Goal: Task Accomplishment & Management: Manage account settings

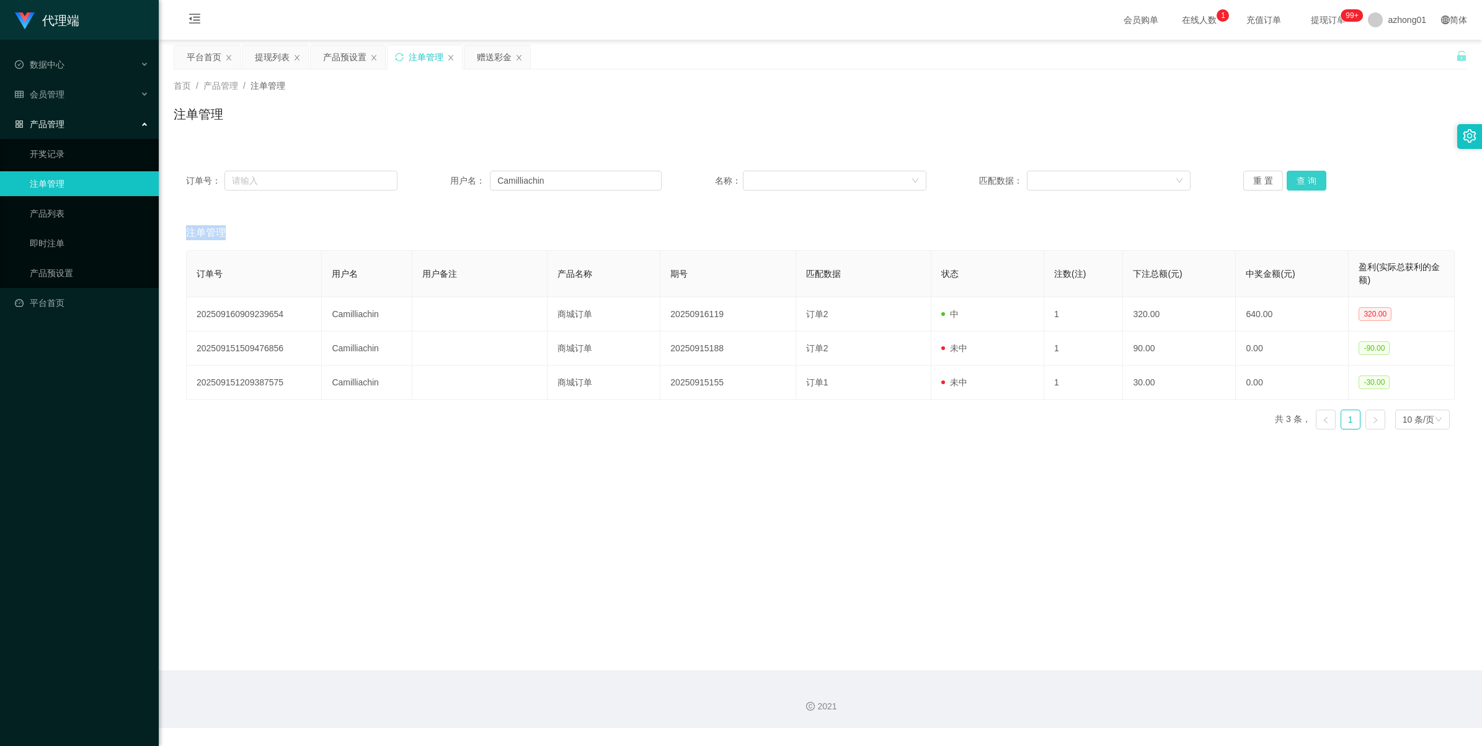
click at [1306, 180] on button "查 询" at bounding box center [1307, 181] width 40 height 20
click at [1306, 180] on div "重 置 查 询" at bounding box center [1350, 181] width 212 height 20
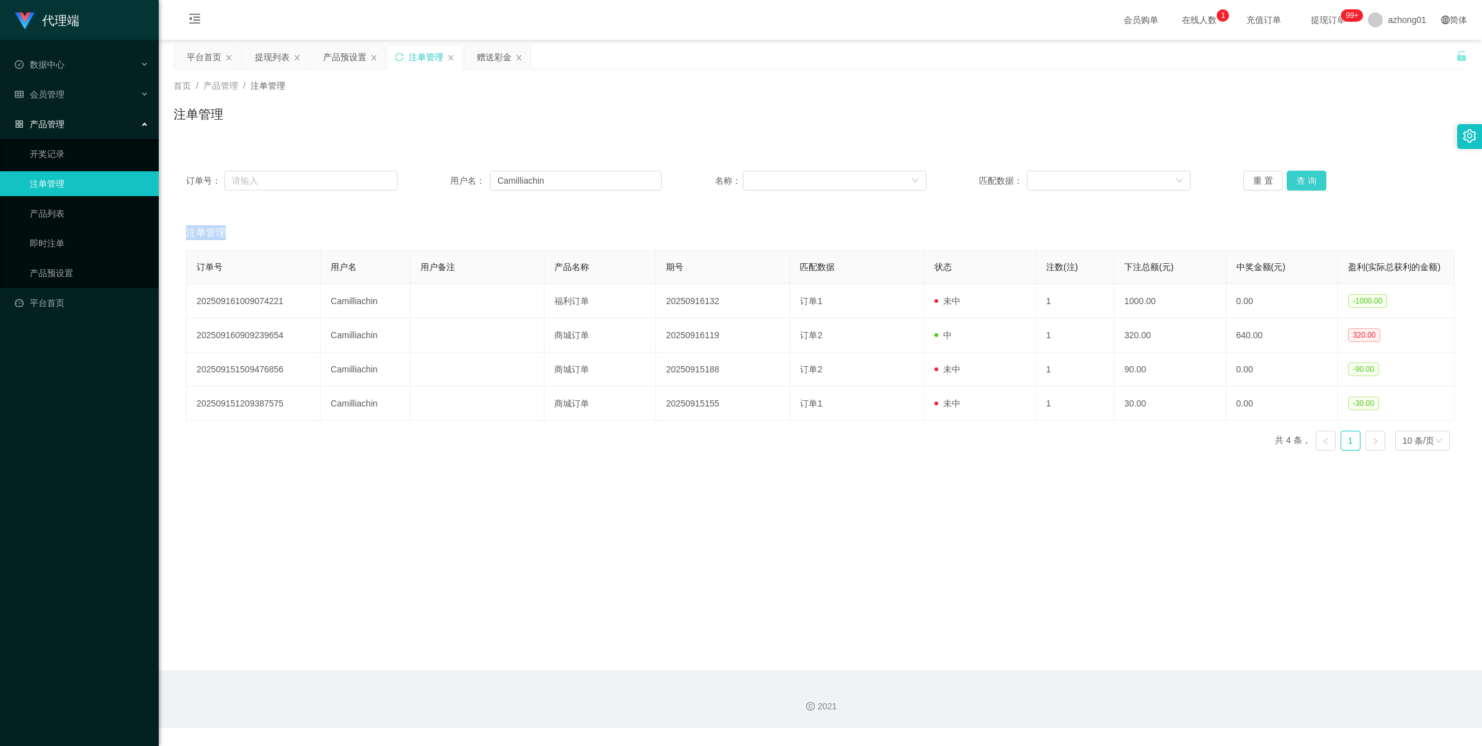
drag, startPoint x: 0, startPoint y: 0, endPoint x: 1306, endPoint y: 180, distance: 1318.6
click at [1306, 180] on button "查 询" at bounding box center [1307, 181] width 40 height 20
click at [1306, 180] on div "重 置 查 询" at bounding box center [1350, 181] width 212 height 20
click at [1306, 180] on button "查 询" at bounding box center [1307, 181] width 40 height 20
click at [200, 54] on div "平台首页" at bounding box center [204, 57] width 35 height 24
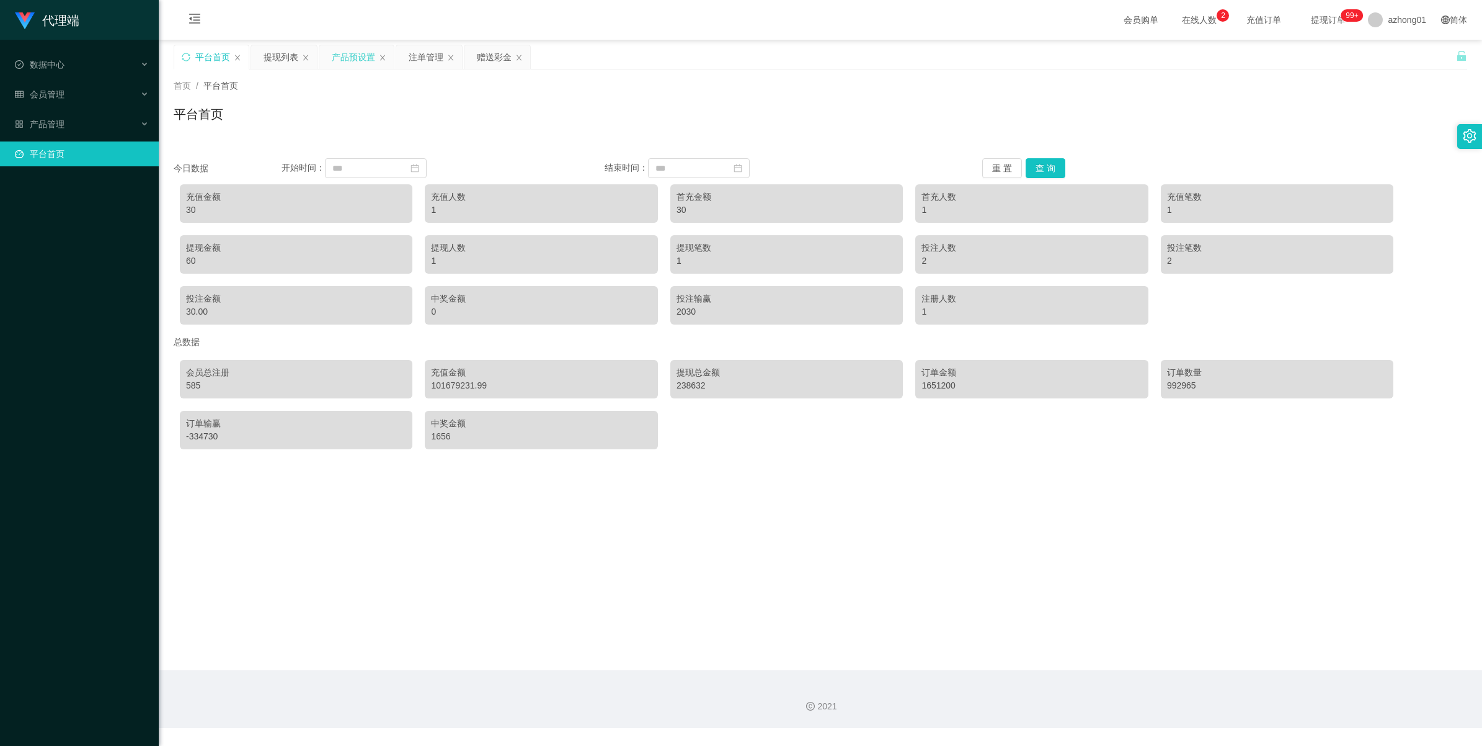
click at [345, 54] on div "产品预设置" at bounding box center [353, 57] width 43 height 24
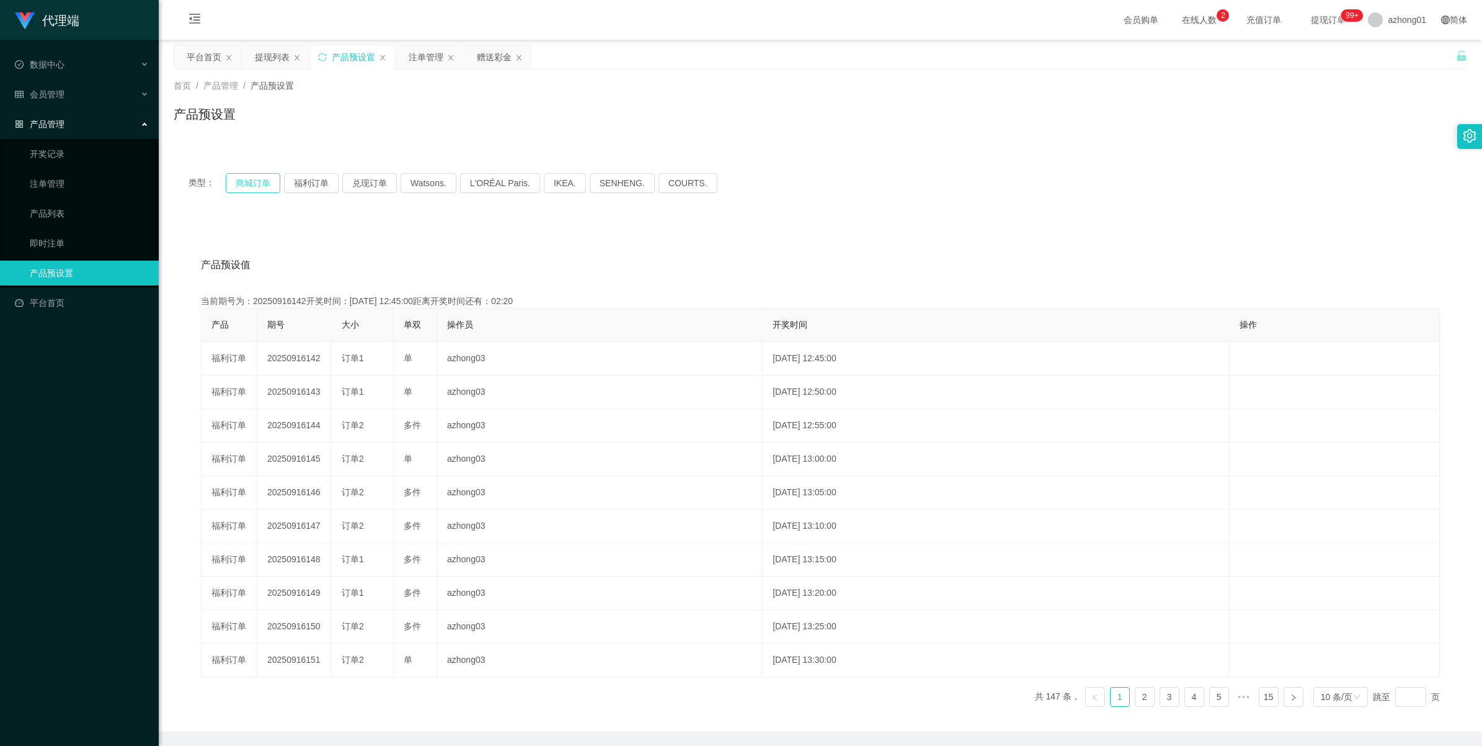
click at [252, 180] on button "商城订单" at bounding box center [253, 183] width 55 height 20
click at [363, 182] on button "兑现订单" at bounding box center [369, 183] width 55 height 20
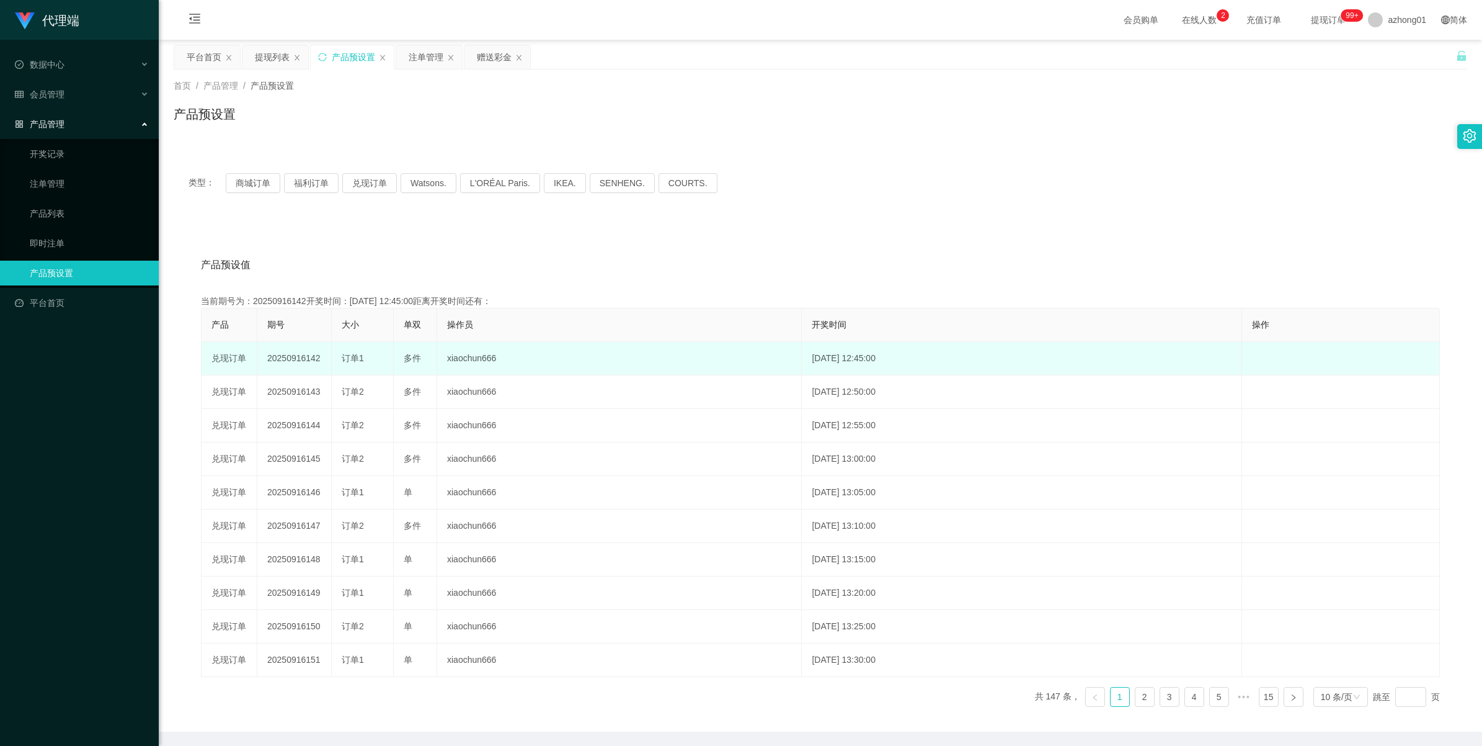
click at [290, 357] on td "20250916142" at bounding box center [294, 358] width 74 height 33
copy td "20250916142"
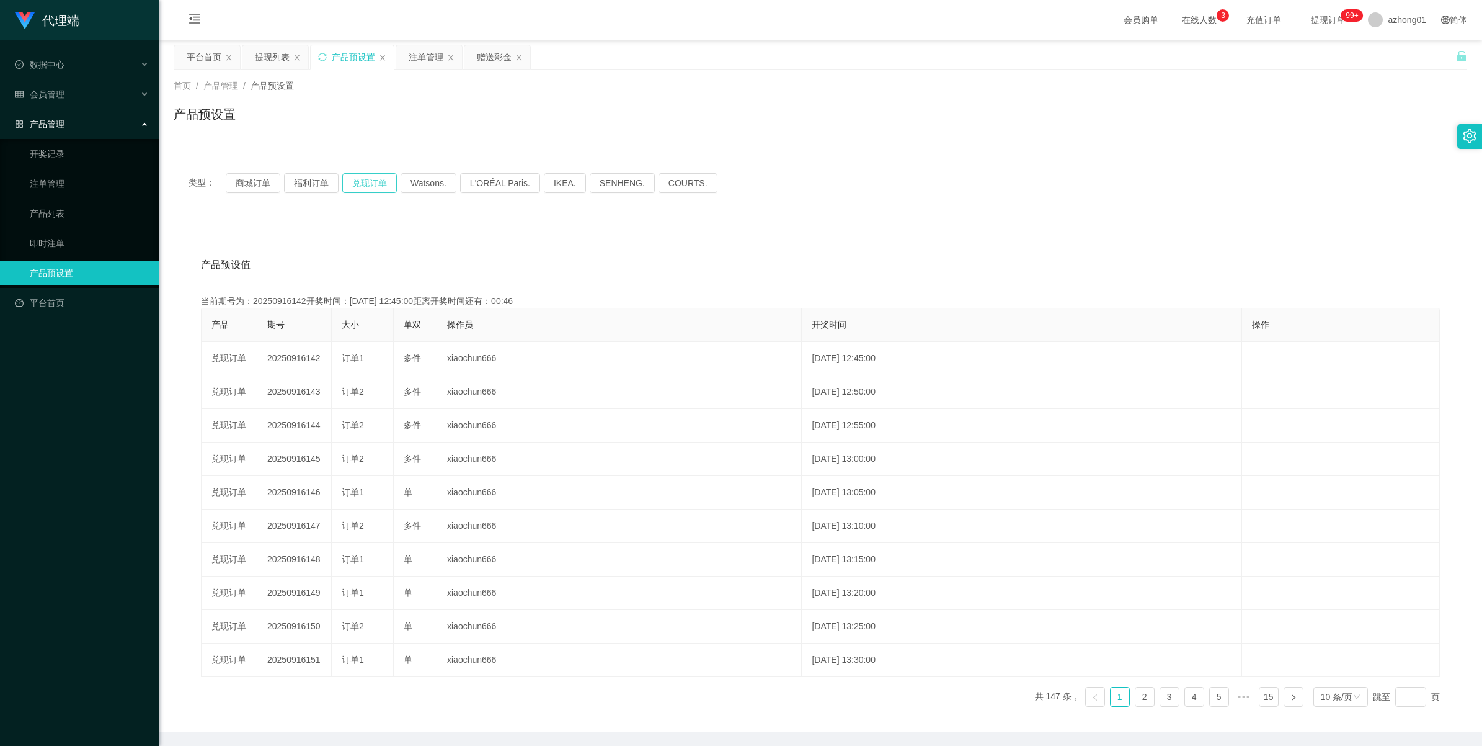
click at [375, 182] on button "兑现订单" at bounding box center [369, 183] width 55 height 20
click at [379, 177] on button "兑现订单" at bounding box center [369, 183] width 55 height 20
drag, startPoint x: 379, startPoint y: 177, endPoint x: 576, endPoint y: 116, distance: 206.0
click at [705, 141] on div "首页 / 产品管理 / 产品预设置 / 产品预设置" at bounding box center [821, 106] width 1324 height 74
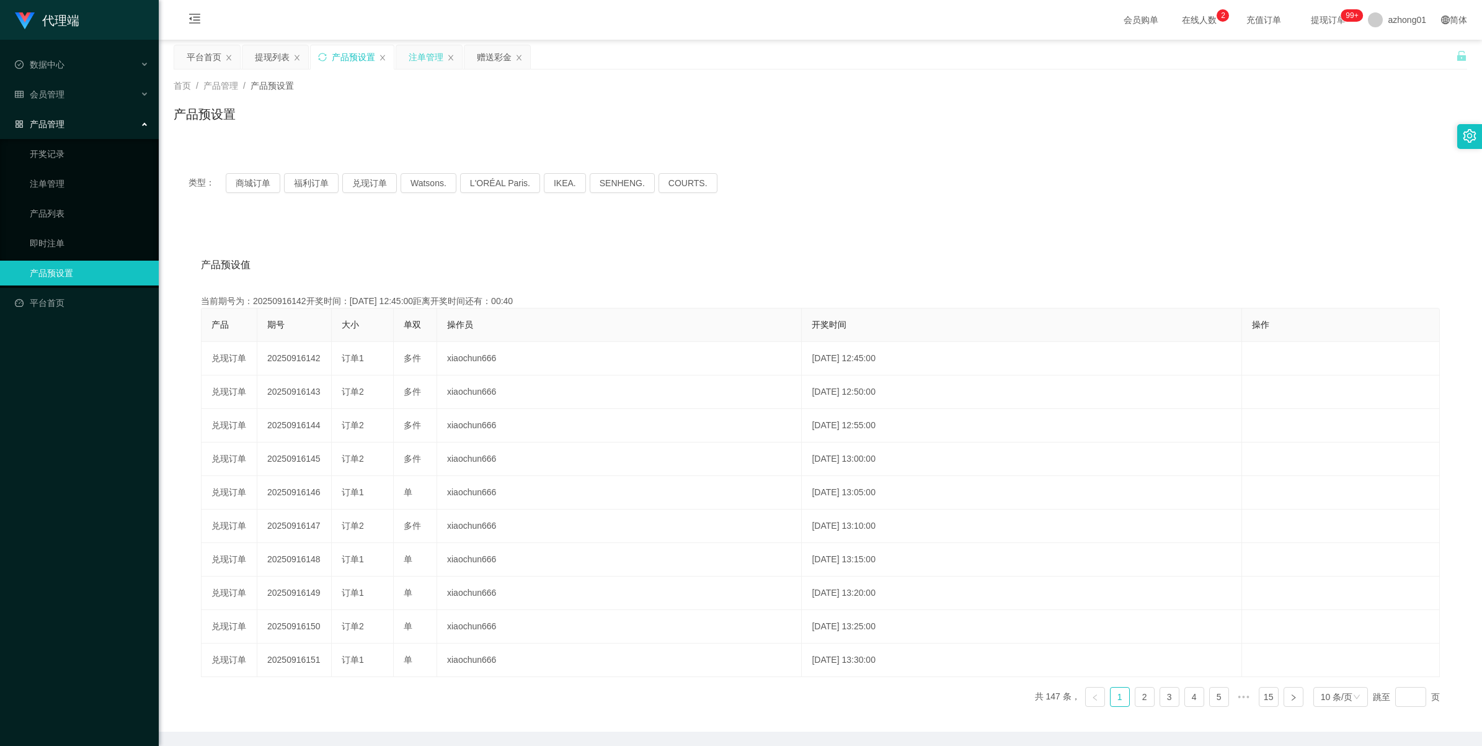
click at [411, 60] on div "注单管理" at bounding box center [426, 57] width 35 height 24
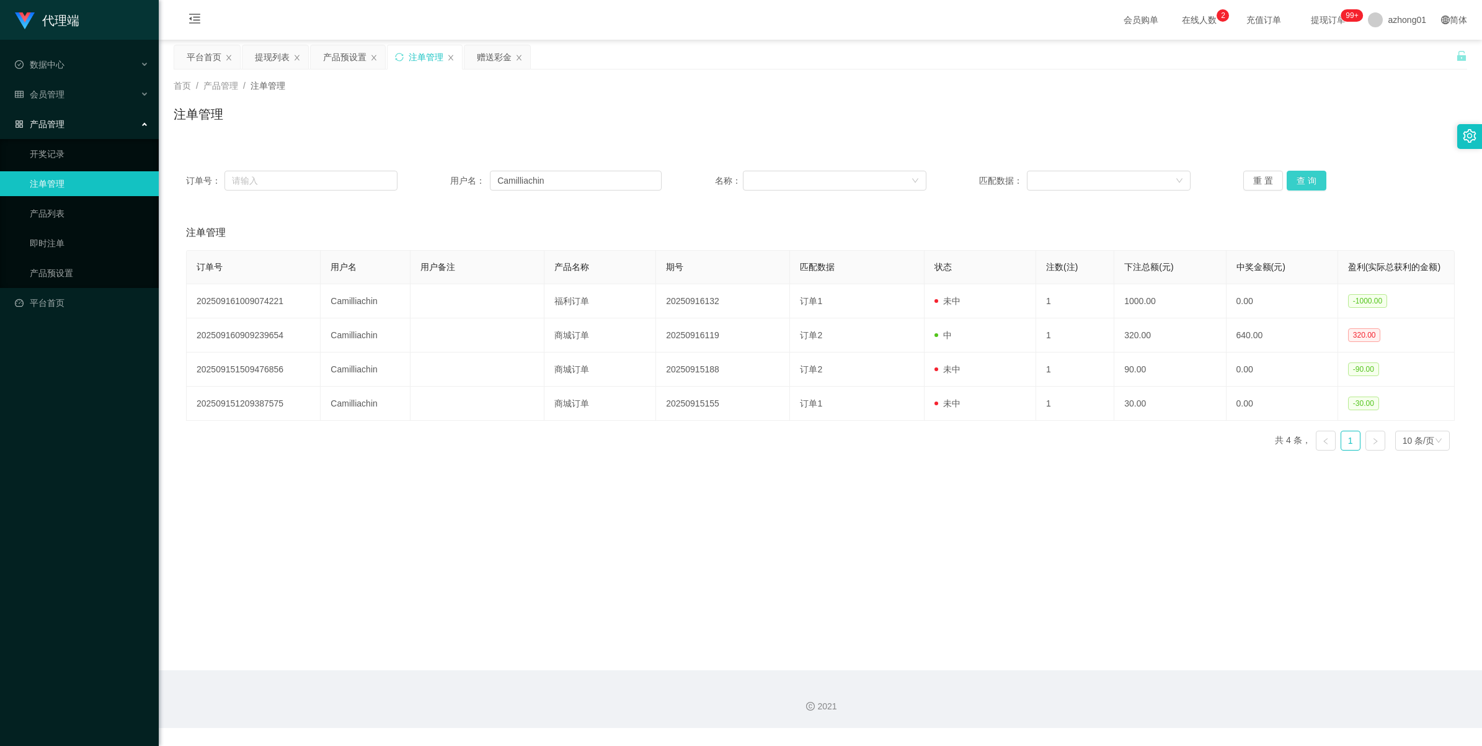
click at [1304, 178] on button "查 询" at bounding box center [1307, 181] width 40 height 20
click at [1304, 178] on div "重 置 查 询" at bounding box center [1350, 181] width 212 height 20
click at [1304, 178] on button "查 询" at bounding box center [1313, 181] width 53 height 20
click at [1304, 178] on div "重 置 查 询" at bounding box center [1350, 181] width 212 height 20
click at [1304, 178] on button "查 询" at bounding box center [1307, 181] width 40 height 20
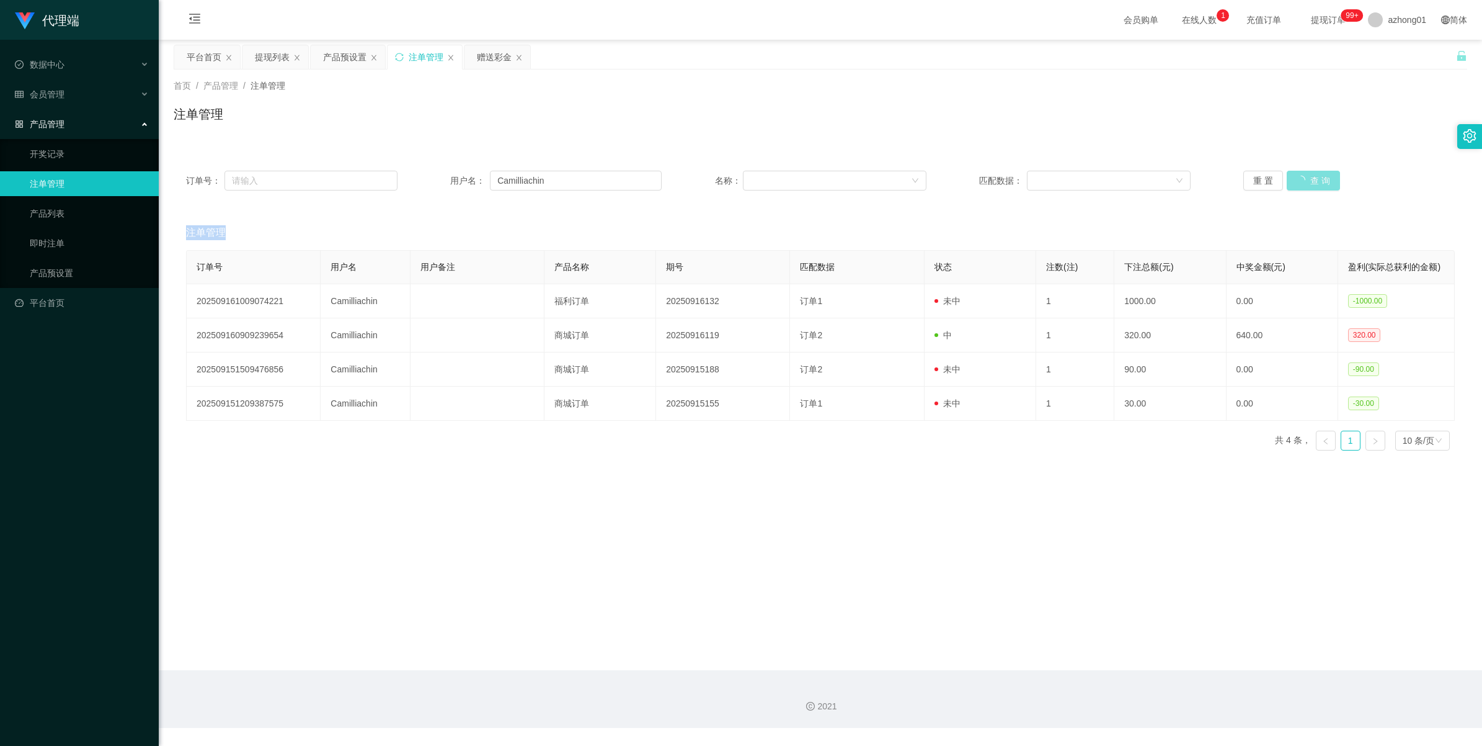
click at [1304, 178] on div "重 置 查 询" at bounding box center [1350, 181] width 212 height 20
click at [1304, 178] on button "查 询" at bounding box center [1307, 181] width 40 height 20
click at [1304, 178] on div "重 置 查 询" at bounding box center [1350, 181] width 212 height 20
click at [1304, 178] on button "查 询" at bounding box center [1313, 181] width 53 height 20
click at [1304, 178] on div "重 置 查 询" at bounding box center [1350, 181] width 212 height 20
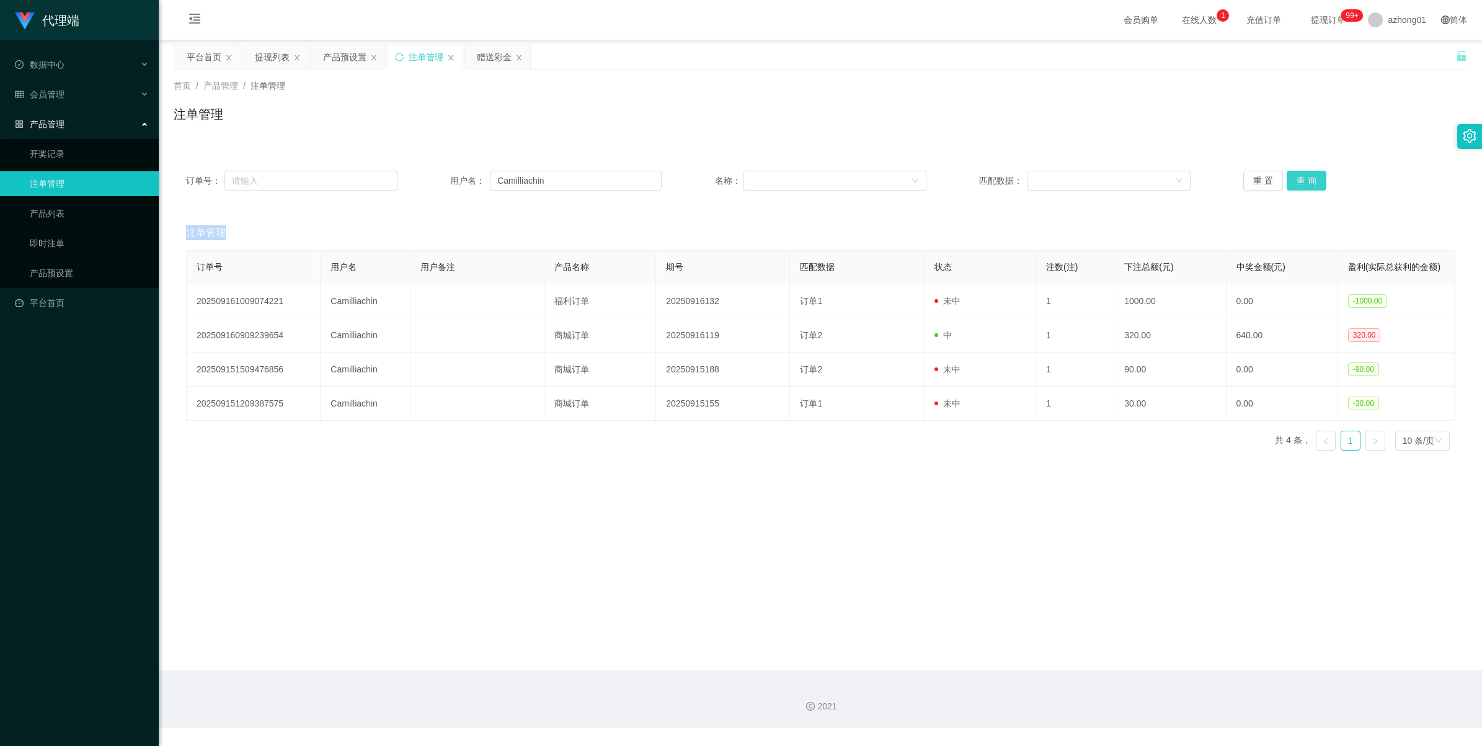
click at [1304, 178] on button "查 询" at bounding box center [1307, 181] width 40 height 20
click at [1304, 178] on div "重 置 查 询" at bounding box center [1350, 181] width 212 height 20
click at [1304, 178] on button "查 询" at bounding box center [1307, 181] width 40 height 20
click at [1304, 178] on div "重 置 查 询" at bounding box center [1350, 181] width 212 height 20
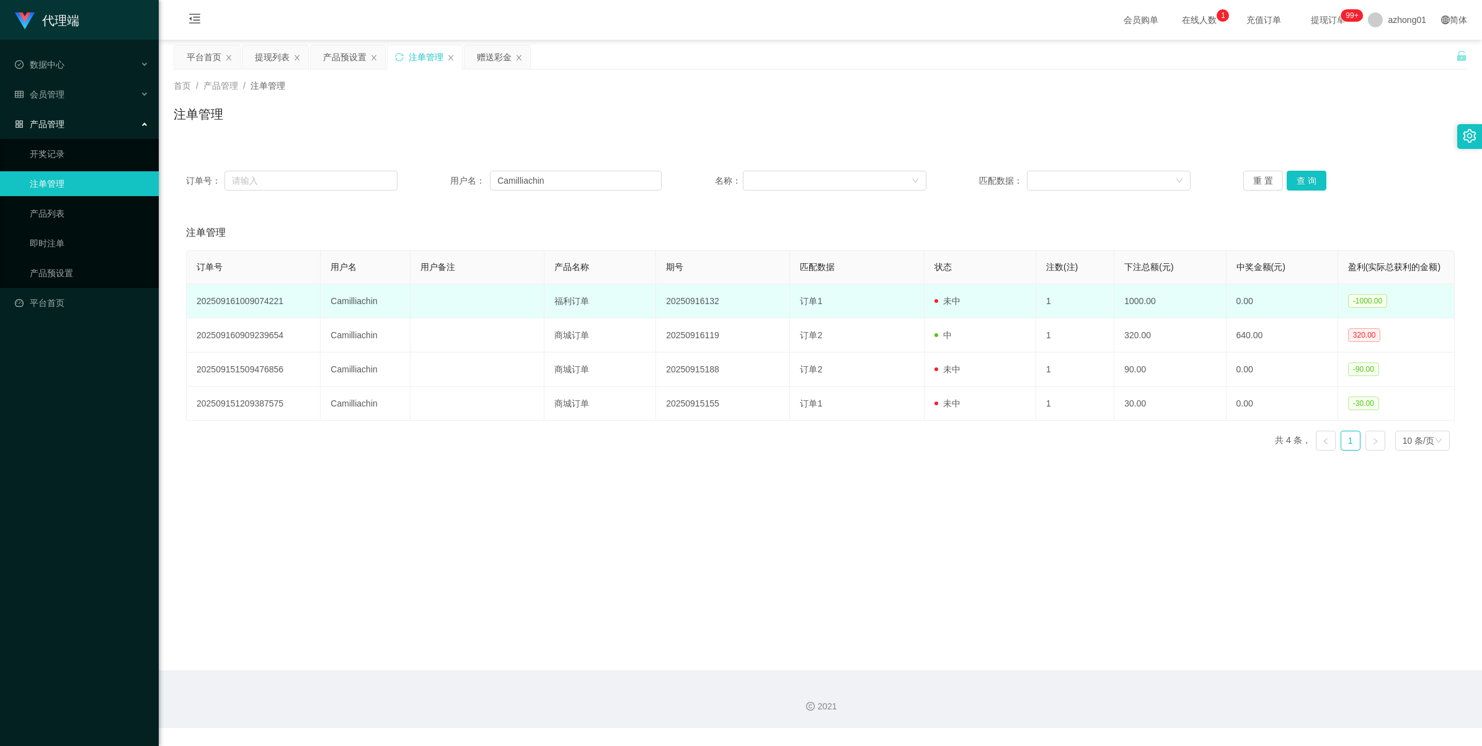
click at [345, 305] on td "Camilliachin" at bounding box center [365, 301] width 89 height 34
copy td "Camilliachin"
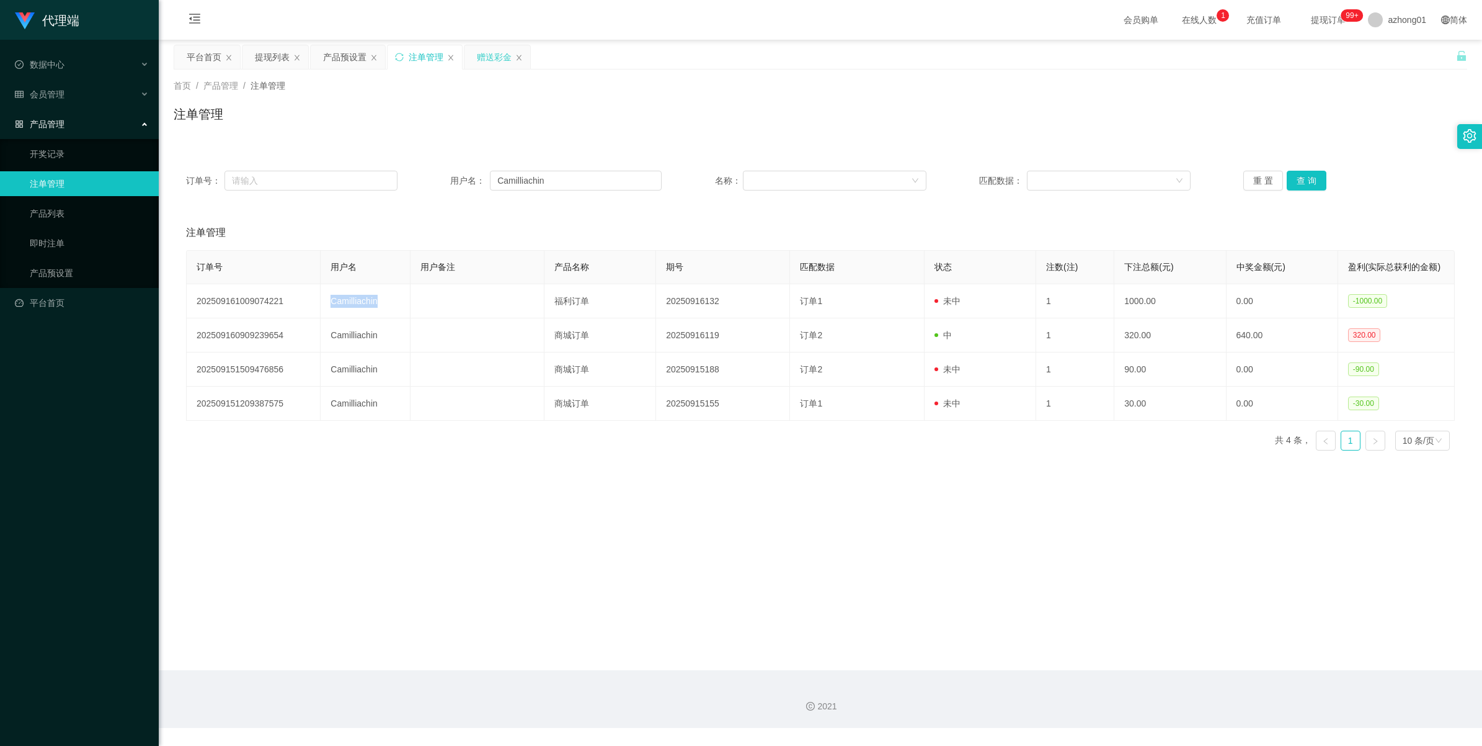
click at [486, 53] on div "赠送彩金" at bounding box center [494, 57] width 35 height 24
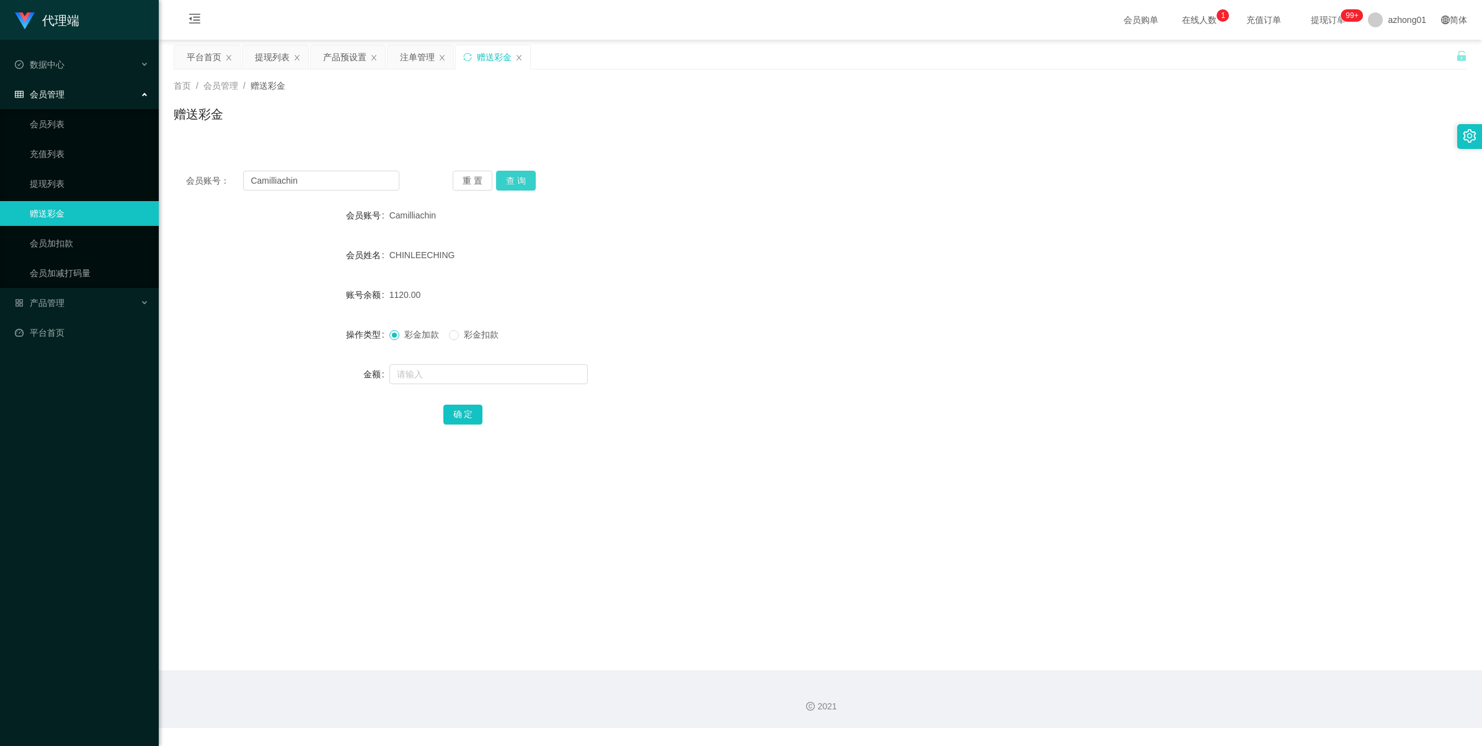
click at [510, 174] on button "查 询" at bounding box center [516, 181] width 40 height 20
click at [510, 174] on div "重 置 查 询" at bounding box center [559, 181] width 213 height 20
click at [413, 367] on input "text" at bounding box center [489, 374] width 198 height 20
type input "2000"
click at [450, 406] on button "确 定" at bounding box center [463, 414] width 40 height 20
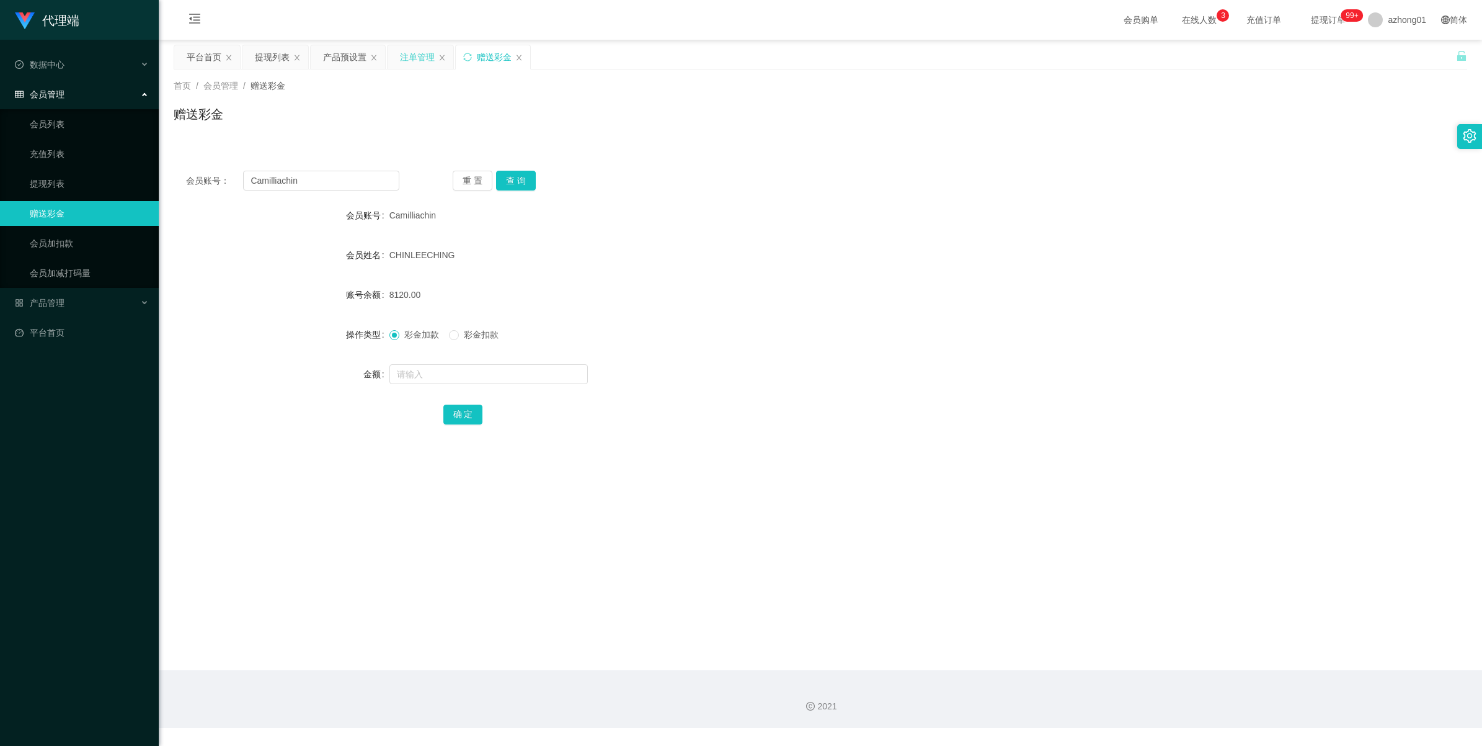
click at [422, 60] on div "注单管理" at bounding box center [417, 57] width 35 height 24
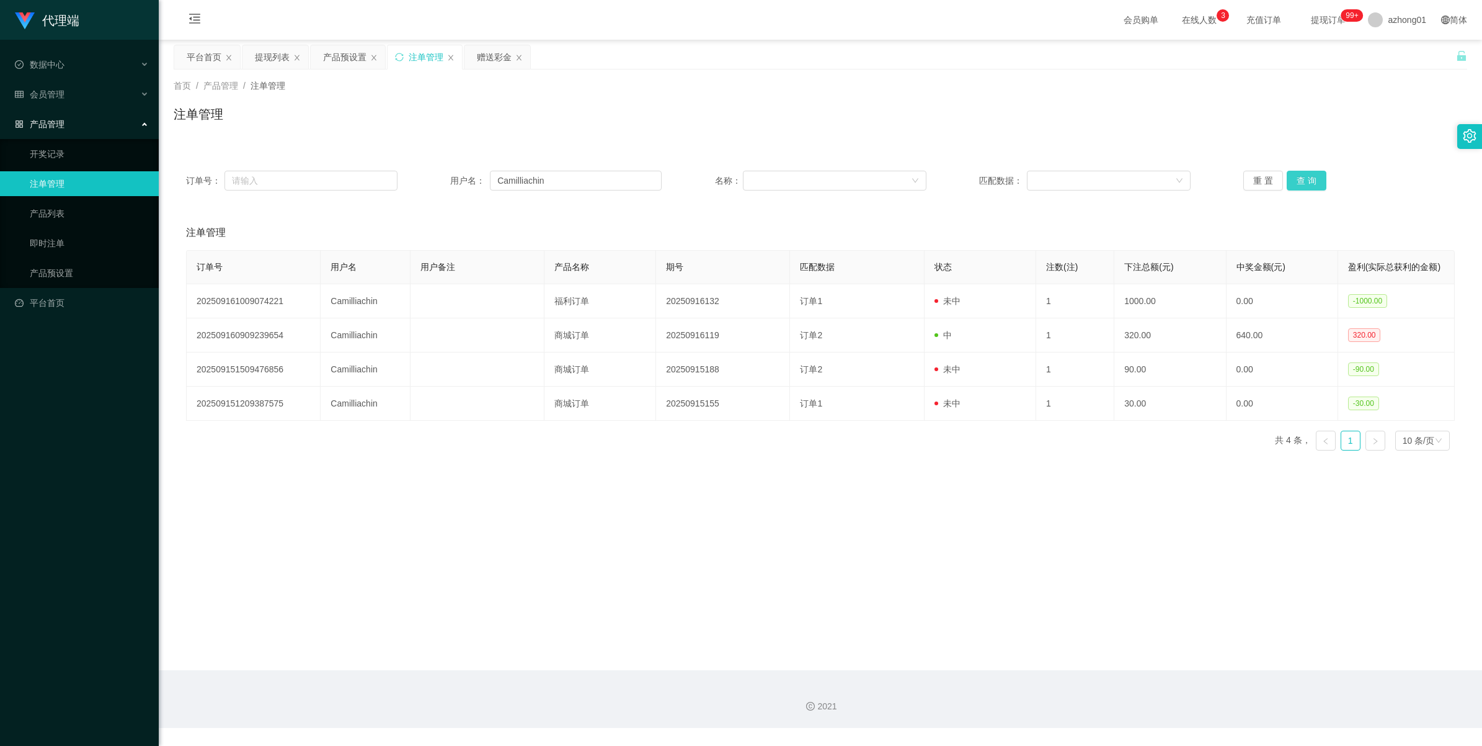
click at [1298, 184] on button "查 询" at bounding box center [1307, 181] width 40 height 20
click at [1298, 184] on div "重 置 查 询" at bounding box center [1350, 181] width 212 height 20
click at [1298, 184] on button "查 询" at bounding box center [1307, 181] width 40 height 20
click at [1298, 184] on div "重 置 查 询" at bounding box center [1350, 181] width 212 height 20
click at [1298, 184] on button "查 询" at bounding box center [1307, 181] width 40 height 20
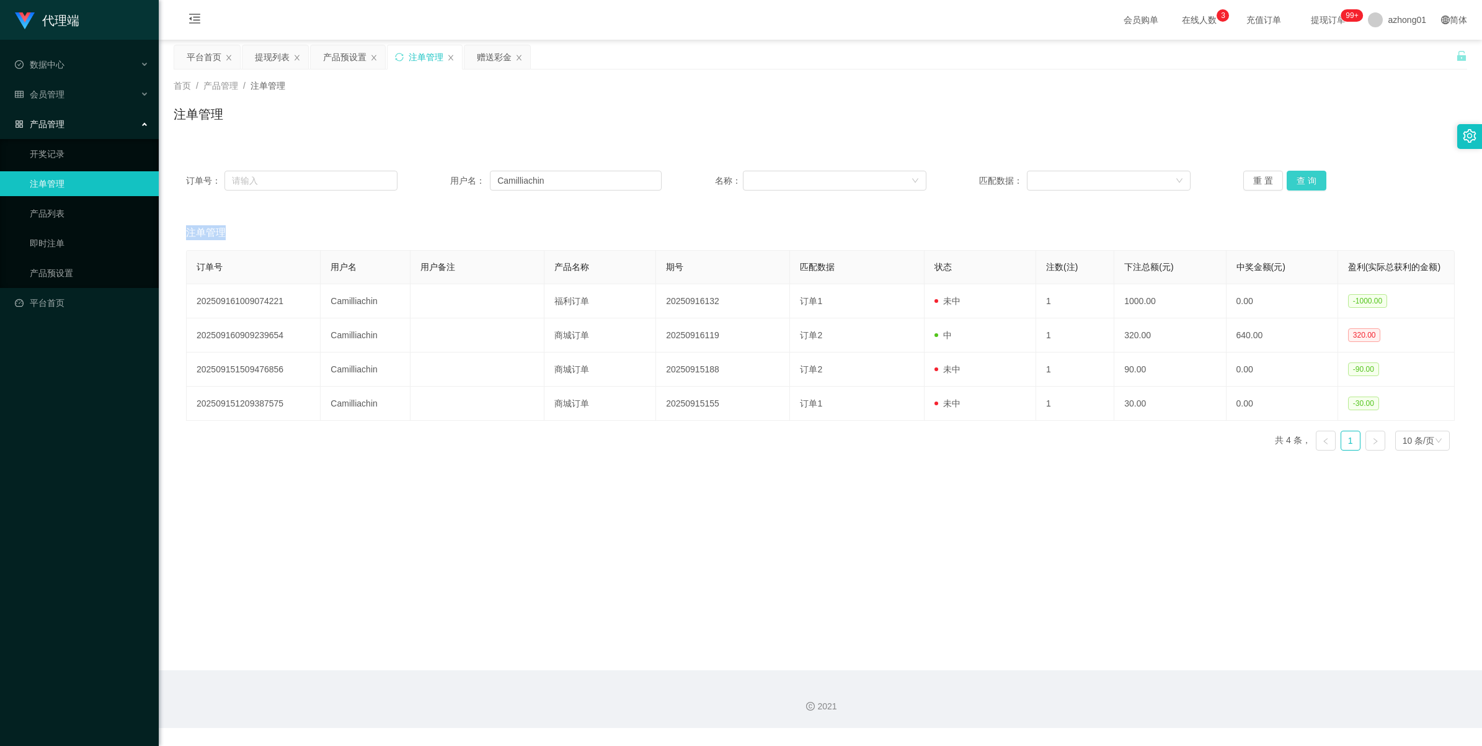
click at [1298, 184] on div "重 置 查 询" at bounding box center [1350, 181] width 212 height 20
click at [1298, 184] on button "查 询" at bounding box center [1307, 181] width 40 height 20
click at [342, 57] on div "产品预设置" at bounding box center [344, 57] width 43 height 24
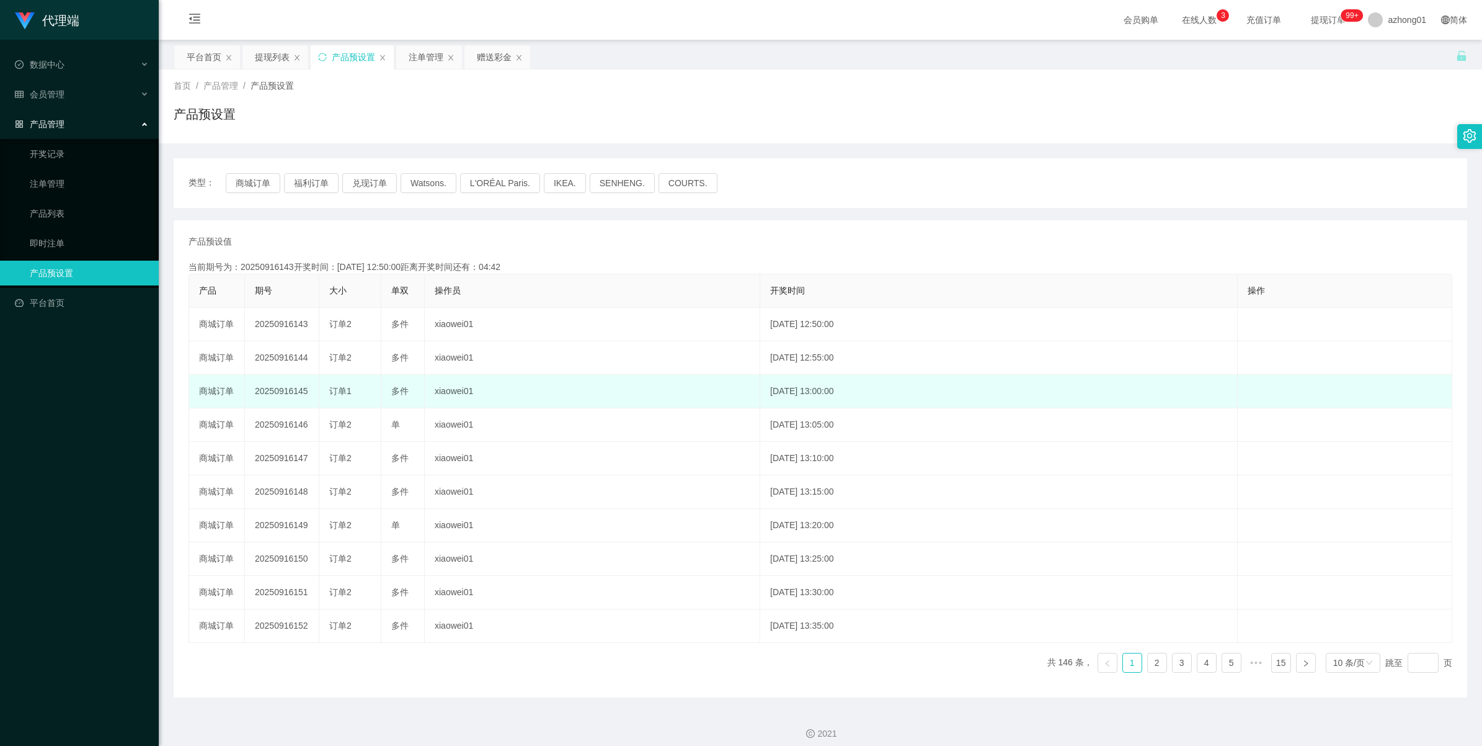
scroll to position [11, 0]
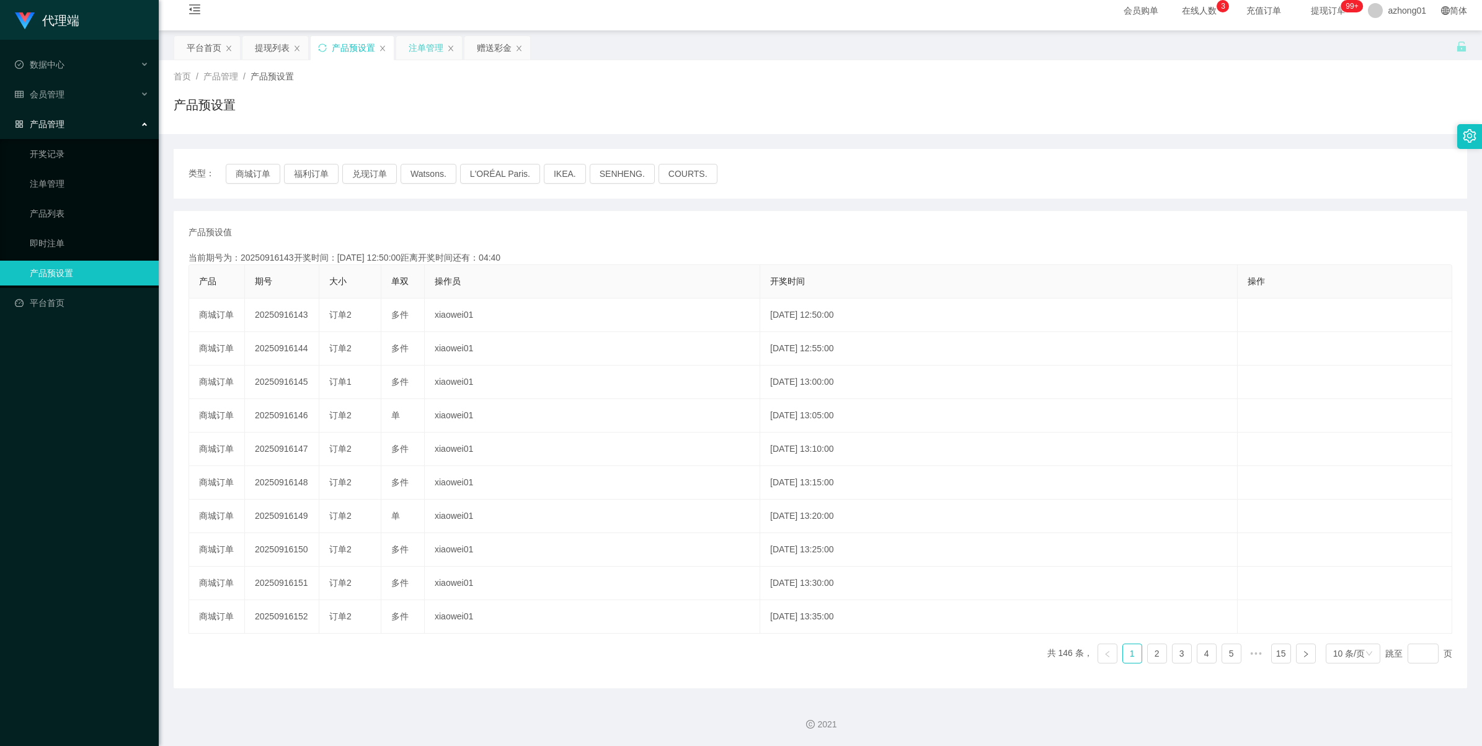
click at [429, 51] on div "注单管理" at bounding box center [426, 48] width 35 height 24
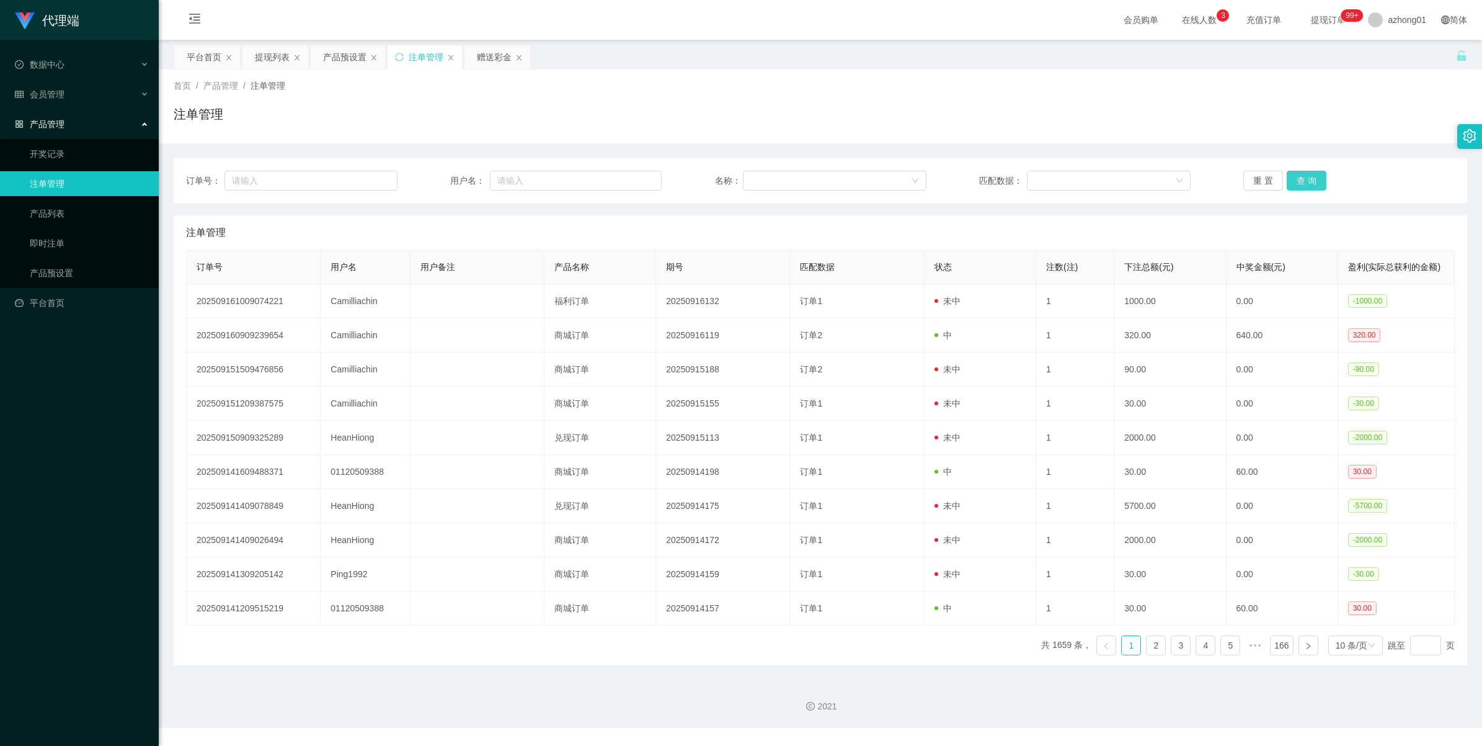
click at [1298, 181] on button "查 询" at bounding box center [1307, 181] width 40 height 20
click at [1298, 181] on div "重 置 查 询" at bounding box center [1350, 181] width 212 height 20
click at [1298, 181] on button "查 询" at bounding box center [1307, 181] width 40 height 20
click at [1298, 181] on div "重 置 查 询" at bounding box center [1350, 181] width 212 height 20
click at [1298, 181] on button "查 询" at bounding box center [1307, 181] width 40 height 20
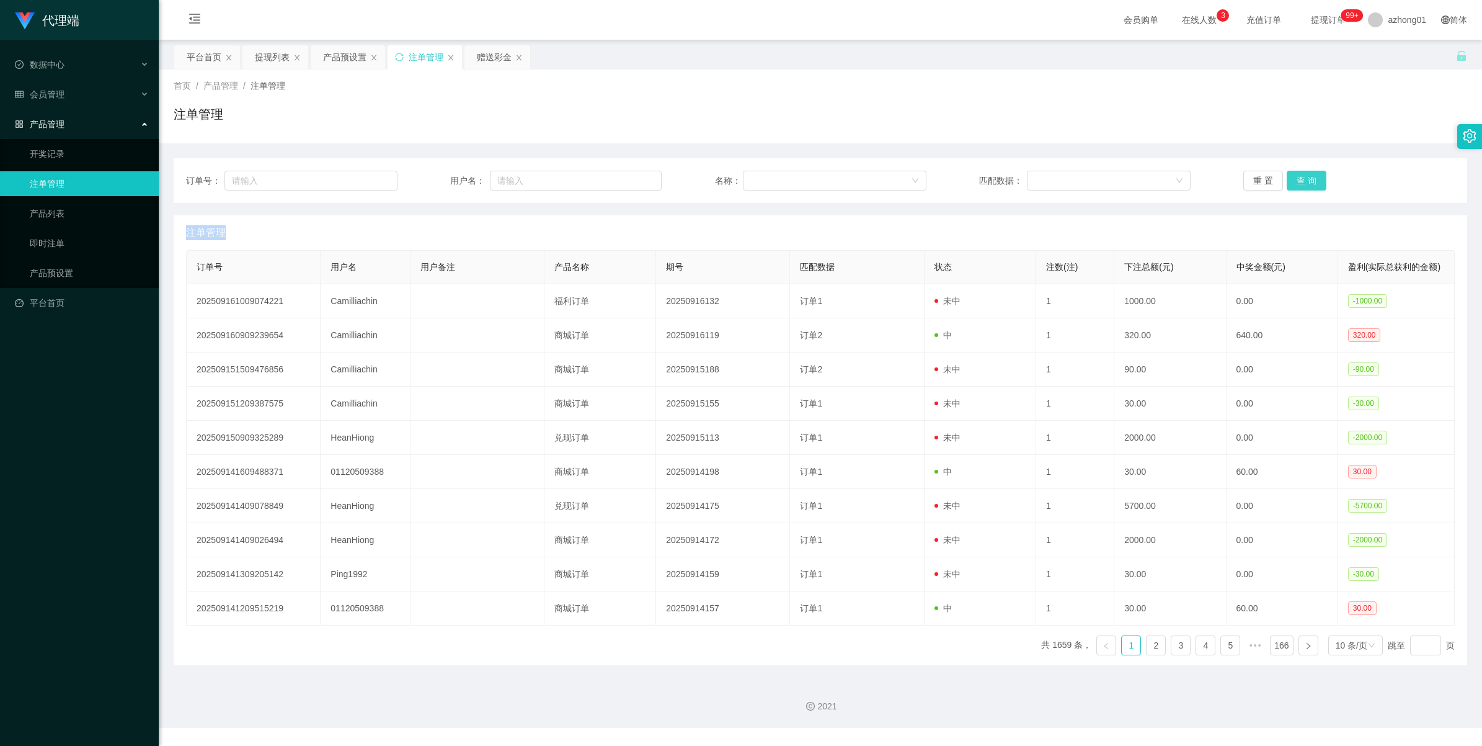
click at [1298, 181] on div "重 置 查 询" at bounding box center [1350, 181] width 212 height 20
click at [1298, 181] on button "查 询" at bounding box center [1307, 181] width 40 height 20
click at [1298, 181] on div "重 置 查 询" at bounding box center [1350, 181] width 212 height 20
click at [1298, 181] on button "查 询" at bounding box center [1307, 181] width 40 height 20
click at [290, 172] on input "text" at bounding box center [311, 181] width 173 height 20
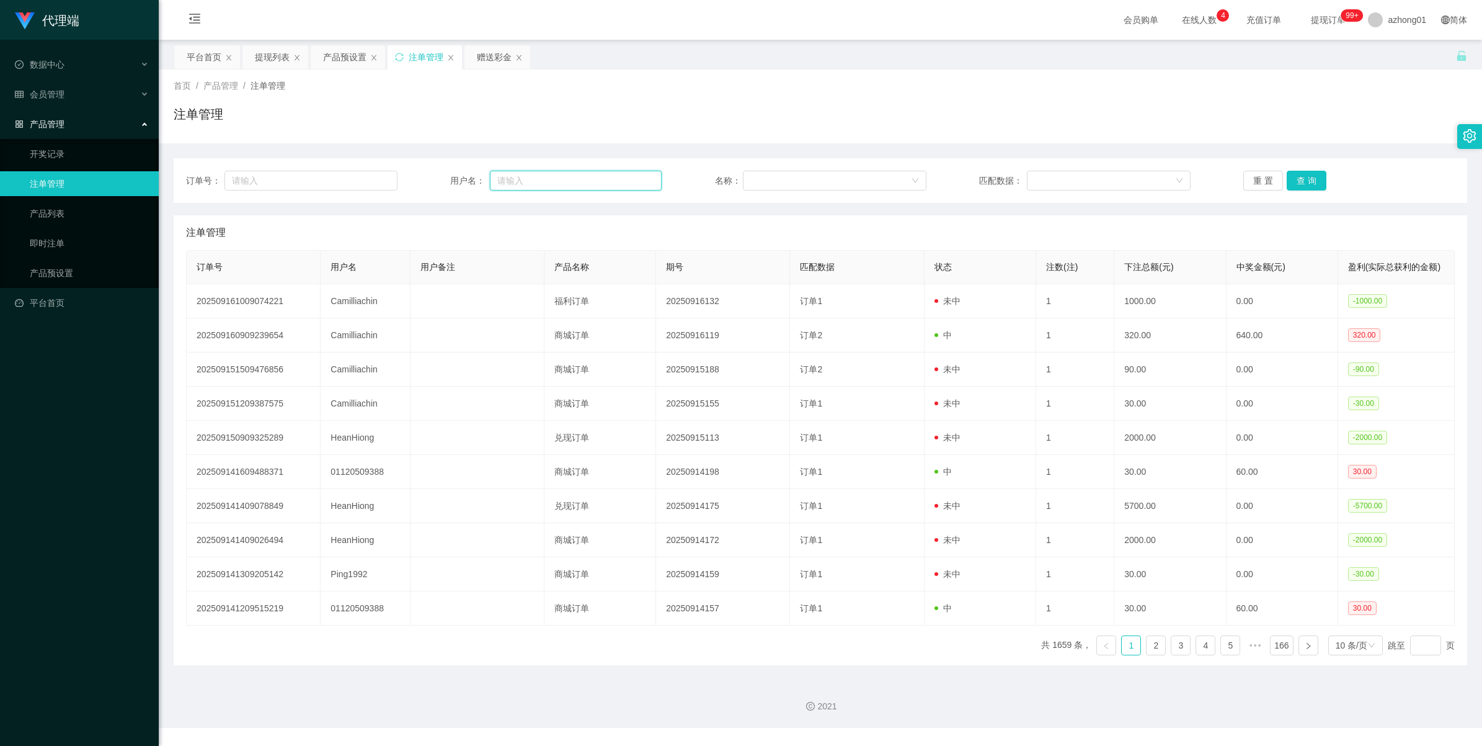
click at [509, 187] on input "text" at bounding box center [576, 181] width 172 height 20
paste input "Camilliachin"
type input "Camilliachin"
click at [1297, 184] on button "查 询" at bounding box center [1307, 181] width 40 height 20
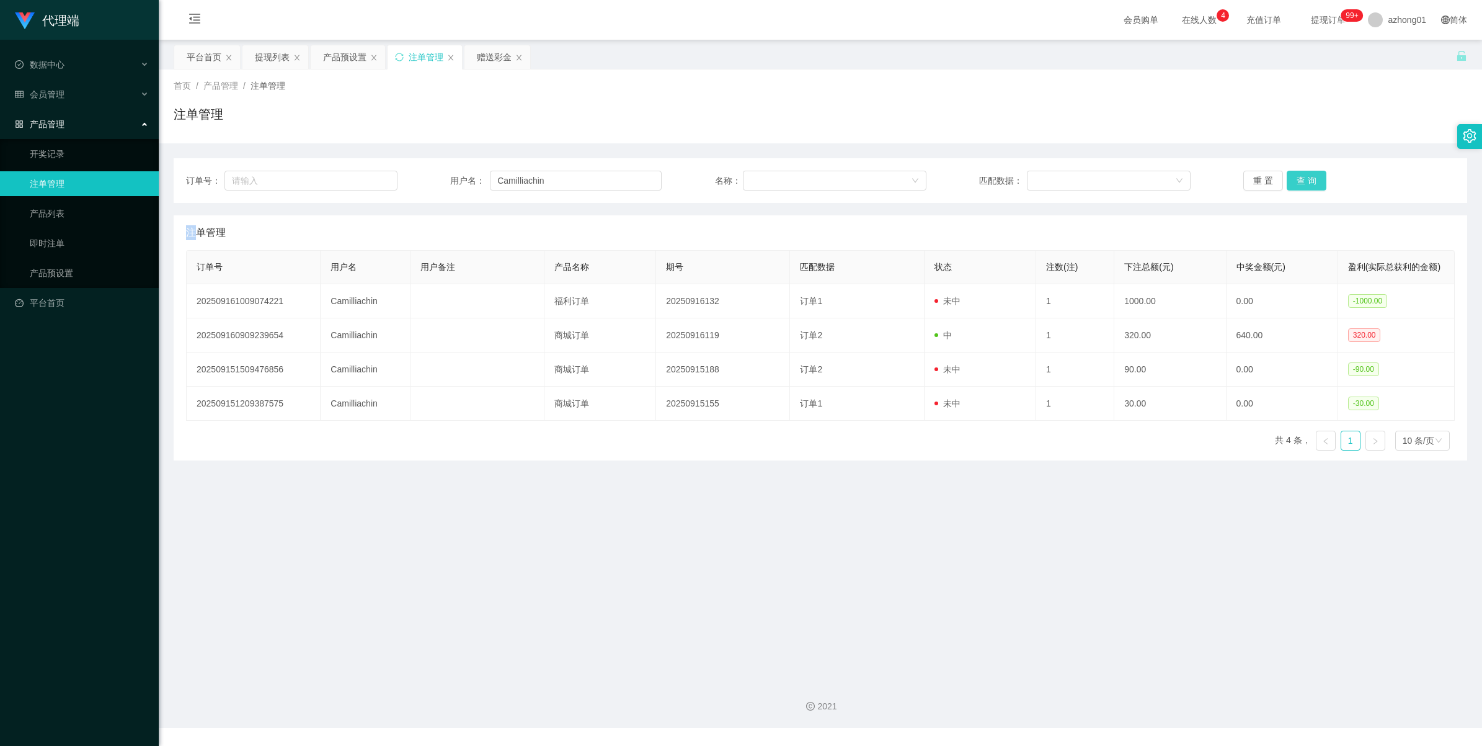
click at [1297, 184] on div "重 置 查 询" at bounding box center [1350, 181] width 212 height 20
click at [1298, 175] on button "查 询" at bounding box center [1307, 181] width 40 height 20
click at [1298, 175] on div "重 置 查 询" at bounding box center [1350, 181] width 212 height 20
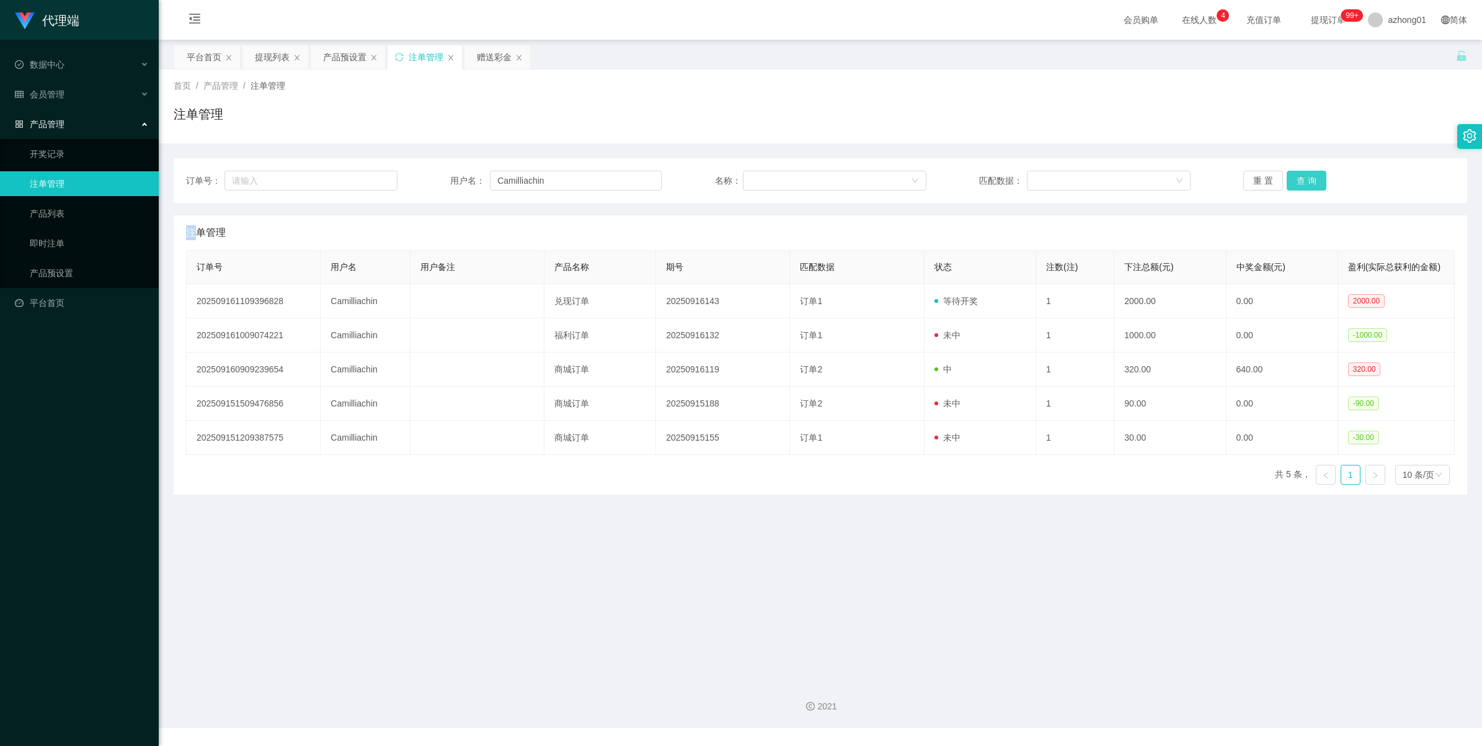
click at [1298, 175] on button "查 询" at bounding box center [1307, 181] width 40 height 20
click at [1298, 175] on div "重 置 查 询" at bounding box center [1350, 181] width 212 height 20
click at [1298, 175] on button "查 询" at bounding box center [1307, 181] width 40 height 20
click at [1298, 175] on div "重 置 查 询" at bounding box center [1350, 181] width 212 height 20
click at [1298, 175] on button "查 询" at bounding box center [1313, 181] width 53 height 20
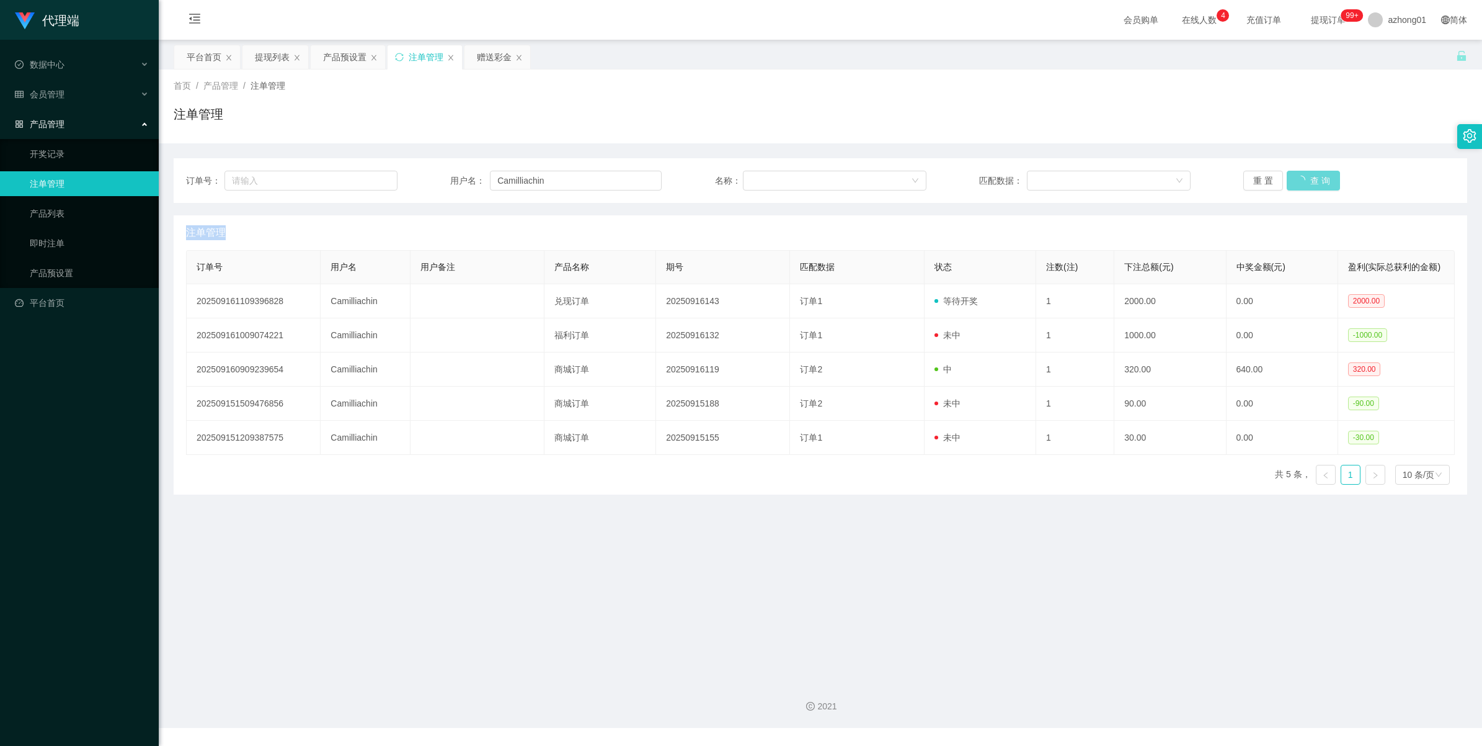
click at [1298, 175] on div "重 置 查 询" at bounding box center [1350, 181] width 212 height 20
drag, startPoint x: 1298, startPoint y: 175, endPoint x: 1309, endPoint y: 167, distance: 12.9
click at [1298, 175] on button "查 询" at bounding box center [1307, 181] width 40 height 20
click at [1295, 175] on button "查 询" at bounding box center [1307, 181] width 40 height 20
click at [1295, 175] on div "重 置 查 询" at bounding box center [1350, 181] width 212 height 20
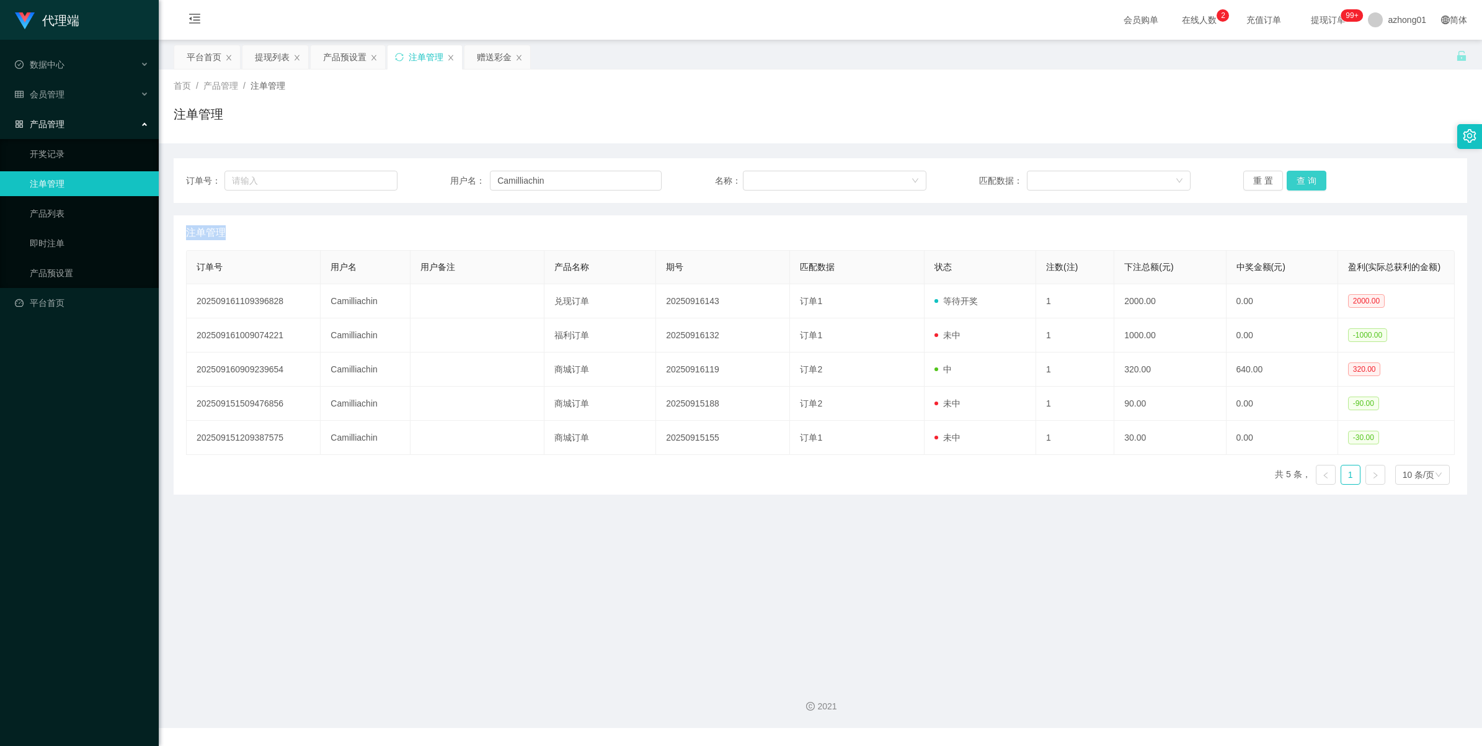
click at [1295, 175] on button "查 询" at bounding box center [1307, 181] width 40 height 20
click at [1295, 175] on div "重 置 查 询" at bounding box center [1350, 181] width 212 height 20
click at [1295, 175] on button "查 询" at bounding box center [1313, 181] width 53 height 20
click at [1298, 185] on button "查 询" at bounding box center [1307, 181] width 40 height 20
click at [1298, 185] on div "重 置 查 询" at bounding box center [1350, 181] width 212 height 20
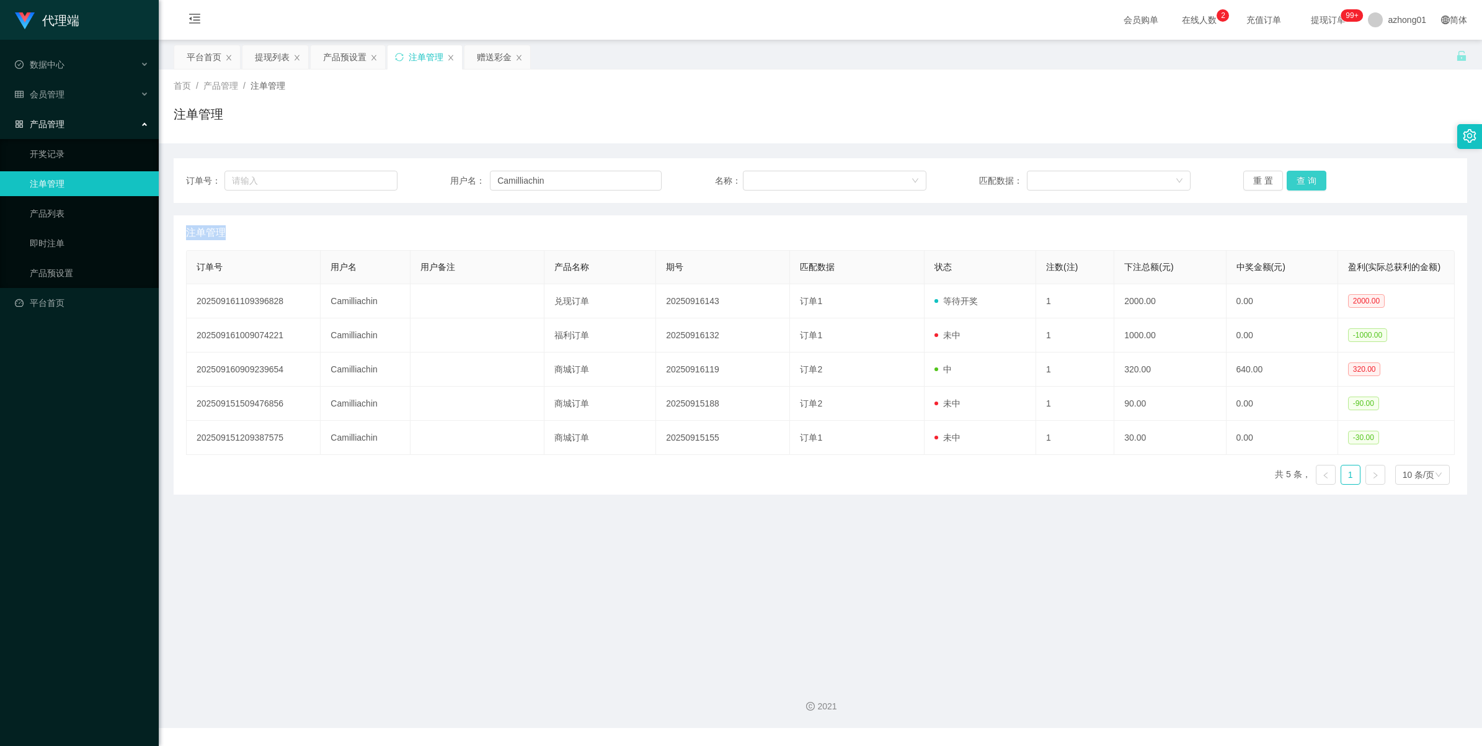
click at [1298, 185] on button "查 询" at bounding box center [1307, 181] width 40 height 20
click at [1298, 185] on div "重 置 查 询" at bounding box center [1350, 181] width 212 height 20
drag, startPoint x: 1298, startPoint y: 185, endPoint x: 1337, endPoint y: 115, distance: 80.5
click at [1298, 185] on button "查 询" at bounding box center [1307, 181] width 40 height 20
